Goal: Information Seeking & Learning: Learn about a topic

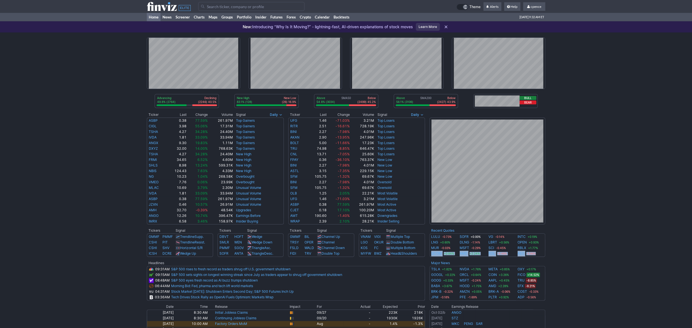
drag, startPoint x: 605, startPoint y: 250, endPoint x: 606, endPoint y: 246, distance: 4.6
click at [606, 250] on div "Advancing 49.8% (2764) Declining (2246) 40.5% New High 83.1% (128) New Low (26)…" at bounding box center [346, 231] width 692 height 399
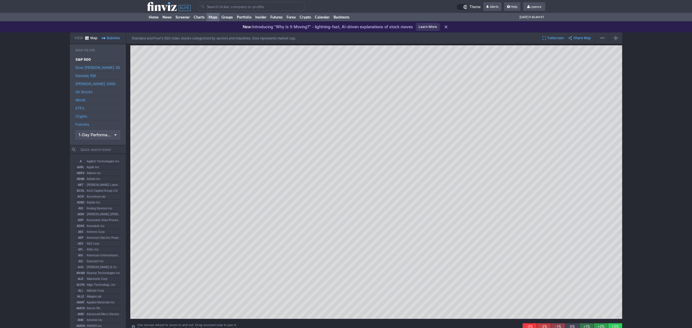
click at [254, 2] on td at bounding box center [327, 6] width 258 height 13
click at [255, 6] on input "Search" at bounding box center [251, 6] width 106 height 9
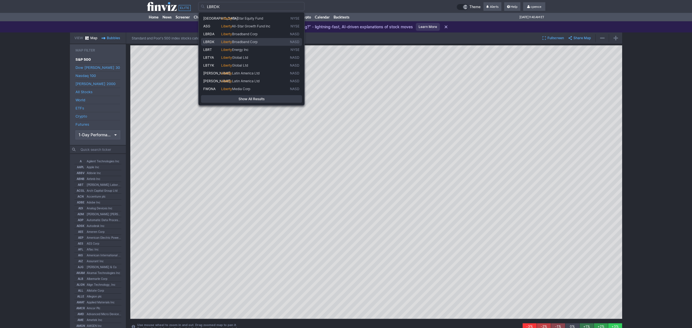
type input "LBRT"
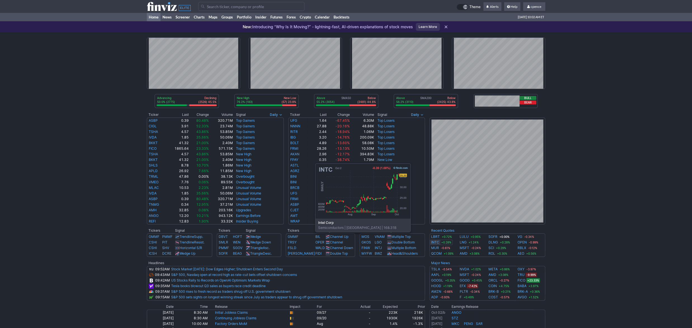
click at [435, 240] on link "INTC" at bounding box center [435, 242] width 8 height 6
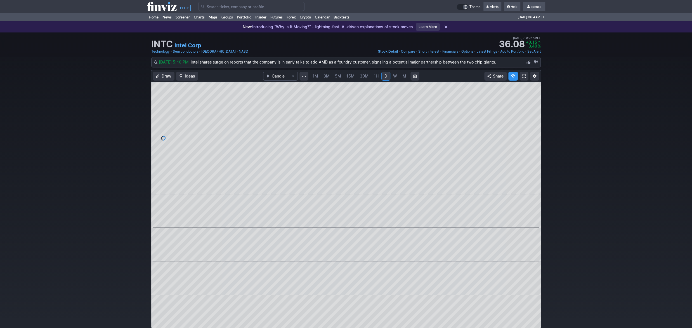
click at [603, 57] on div "Oct 01, 5:40 PM Intel shares surge on reports that the company is in early talk…" at bounding box center [346, 62] width 692 height 10
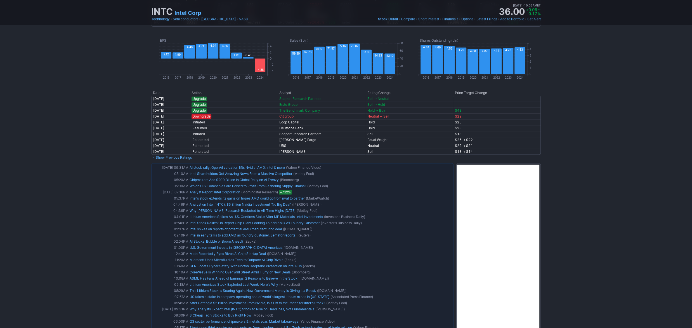
scroll to position [396, 0]
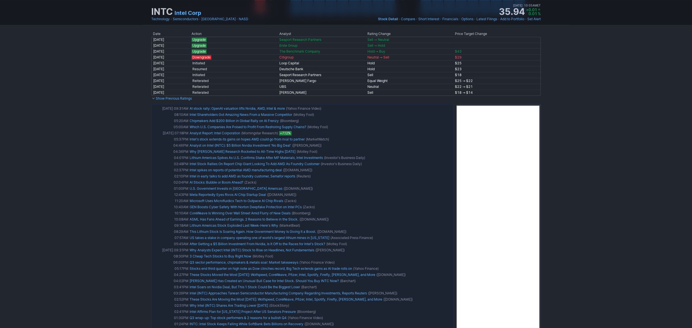
drag, startPoint x: 595, startPoint y: 228, endPoint x: 597, endPoint y: 245, distance: 16.5
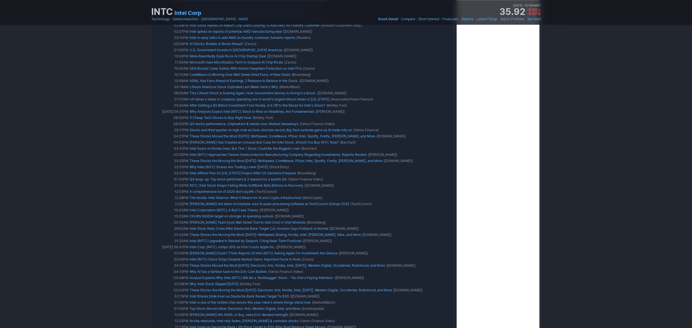
scroll to position [0, 0]
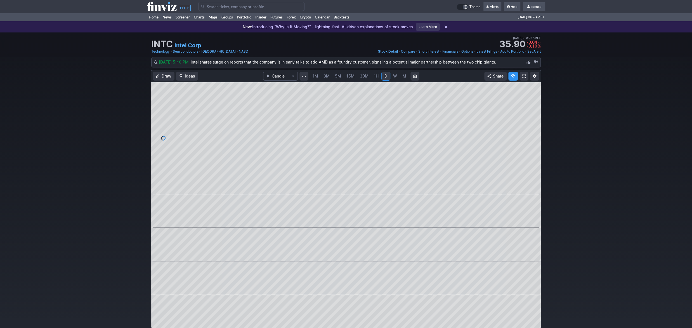
click at [161, 6] on icon at bounding box center [169, 6] width 44 height 9
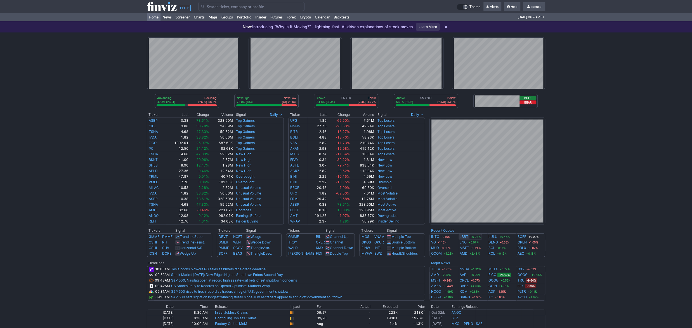
click at [461, 236] on link "LBRT" at bounding box center [464, 237] width 9 height 6
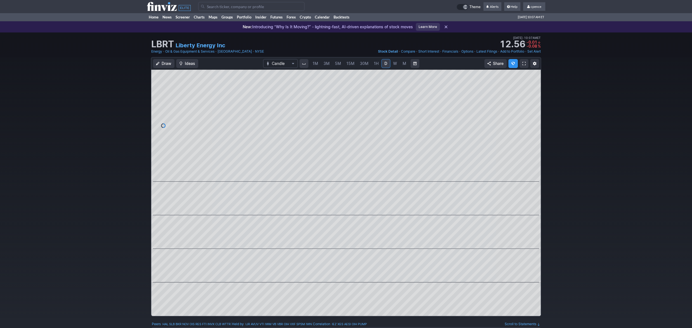
click at [400, 65] on div "1M 3M 5M 15M 30M 1H D W M" at bounding box center [359, 63] width 100 height 10
click at [408, 65] on link "M" at bounding box center [404, 63] width 9 height 9
